Goal: Use online tool/utility: Utilize a website feature to perform a specific function

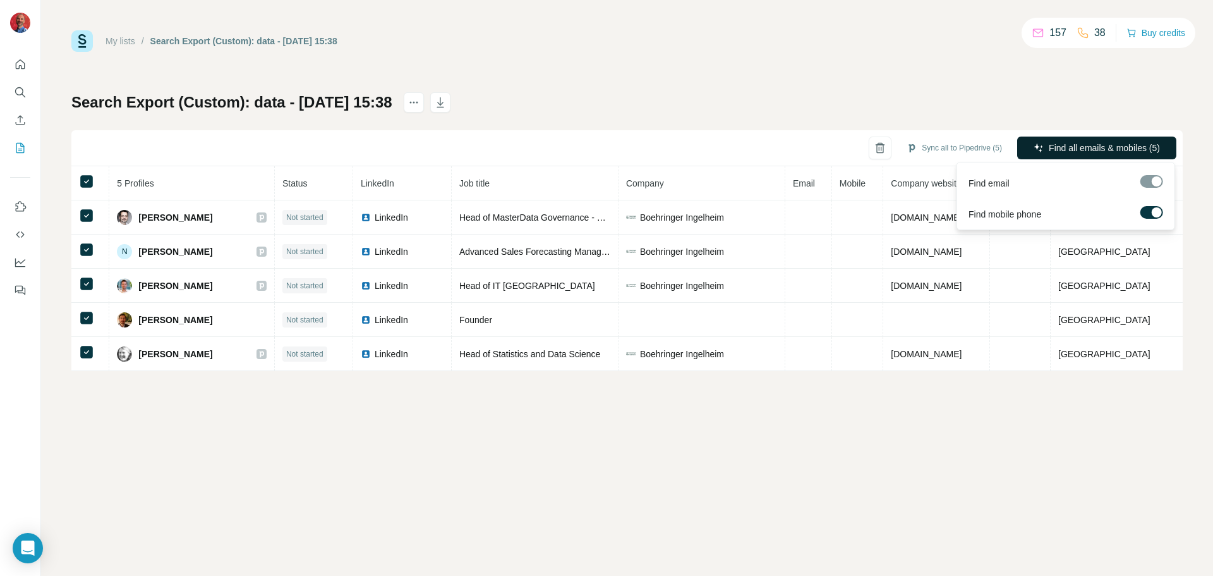
click at [1126, 147] on span "Find all emails & mobiles (5)" at bounding box center [1104, 148] width 111 height 13
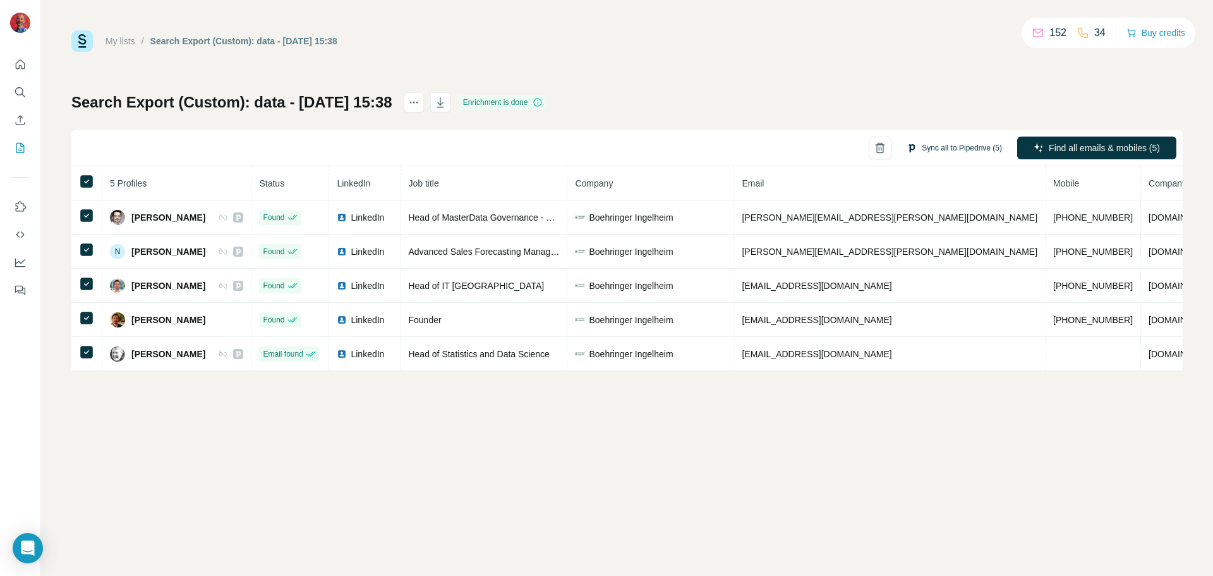
click at [971, 150] on button "Sync all to Pipedrive (5)" at bounding box center [954, 147] width 113 height 19
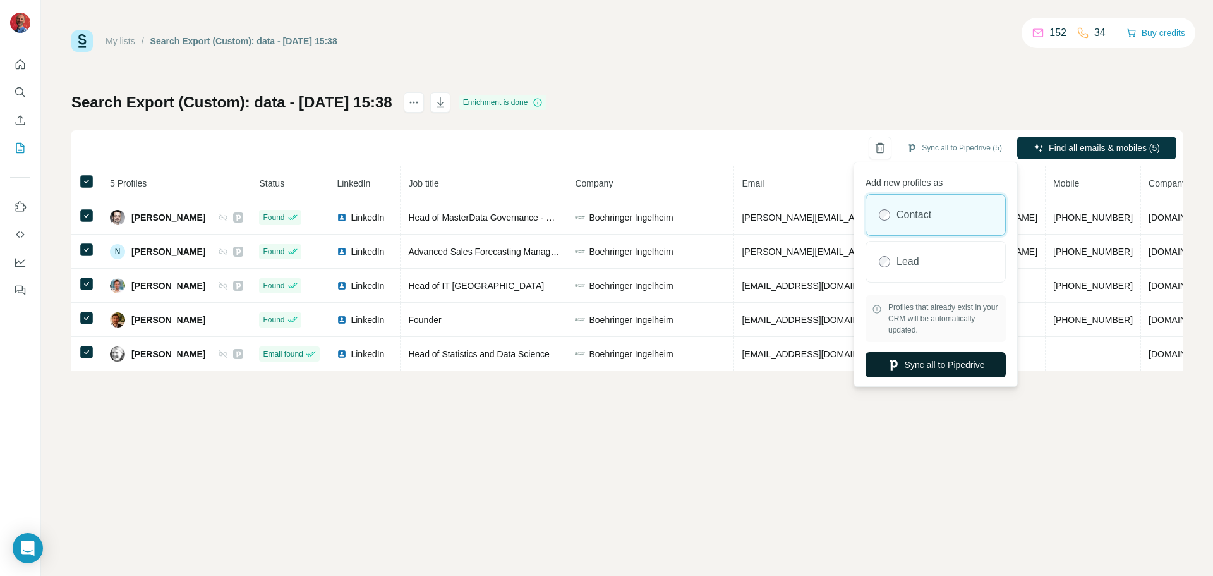
click at [969, 367] on button "Sync all to Pipedrive" at bounding box center [936, 364] width 140 height 25
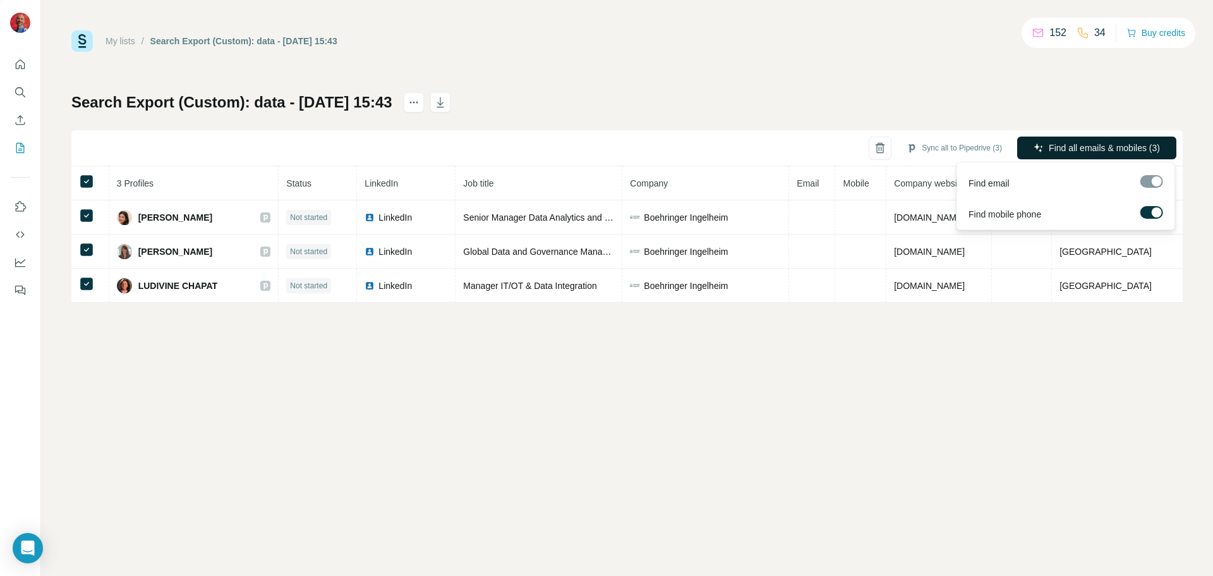
click at [1060, 147] on span "Find all emails & mobiles (3)" at bounding box center [1104, 148] width 111 height 13
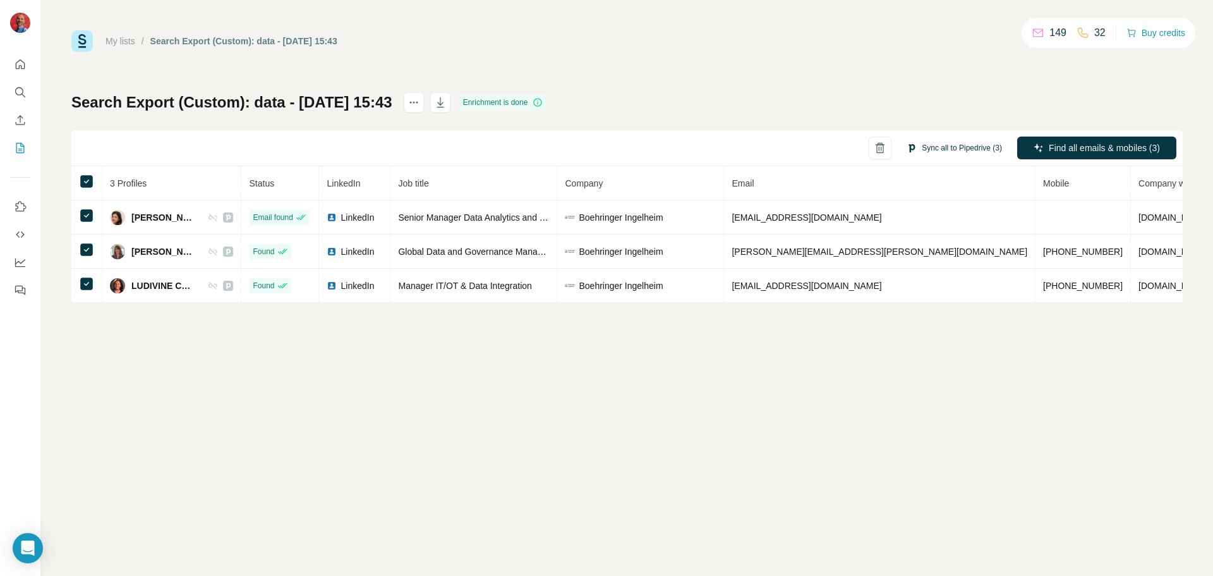
click at [957, 147] on button "Sync all to Pipedrive (3)" at bounding box center [954, 147] width 113 height 19
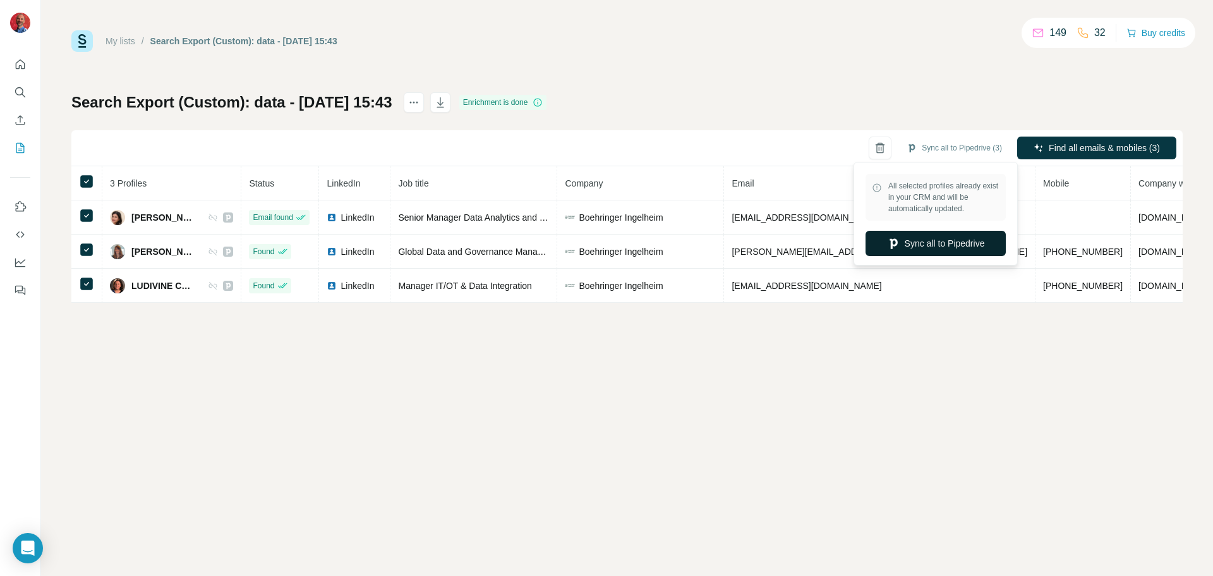
click at [966, 245] on button "Sync all to Pipedrive" at bounding box center [936, 243] width 140 height 25
